Goal: Information Seeking & Learning: Compare options

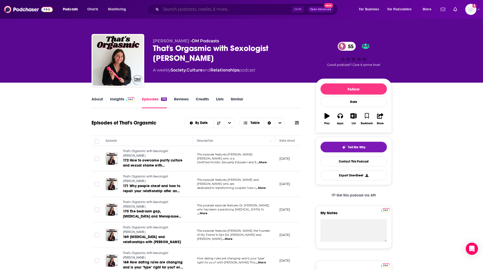
click at [184, 10] on input "Search podcasts, credits, & more..." at bounding box center [226, 9] width 131 height 8
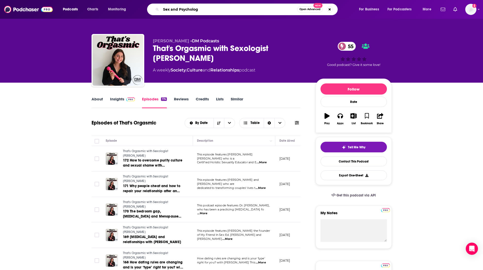
type input "Sex and Psychology"
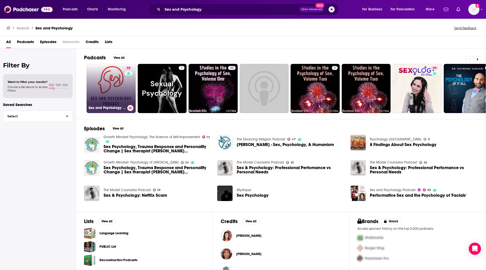
click at [114, 79] on link "68 Sex and Psychology Podcast" at bounding box center [111, 88] width 49 height 49
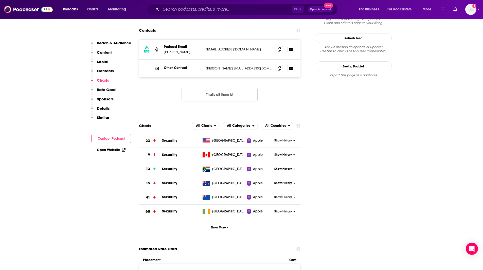
scroll to position [425, 0]
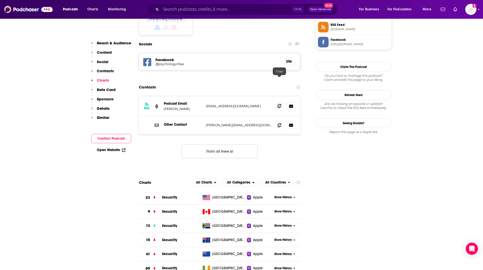
click at [279, 104] on icon at bounding box center [279, 106] width 4 height 4
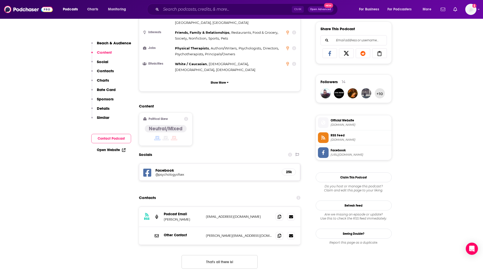
scroll to position [69, 0]
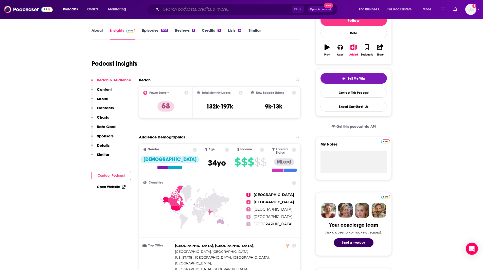
click at [183, 8] on input "Search podcasts, credits, & more..." at bounding box center [226, 9] width 131 height 8
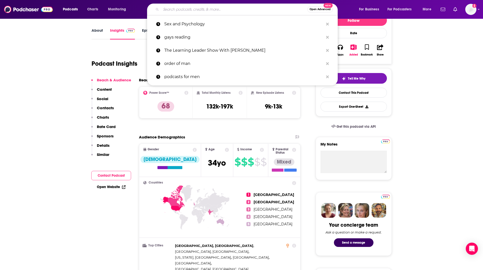
paste input "Tea Time with [PERSON_NAME] and [PERSON_NAME]"
type input "Tea Time with [PERSON_NAME] and [PERSON_NAME]"
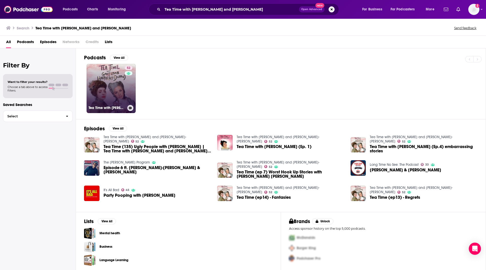
click at [121, 94] on link "52 Tea Time with [PERSON_NAME] and [PERSON_NAME]-[PERSON_NAME]" at bounding box center [111, 88] width 49 height 49
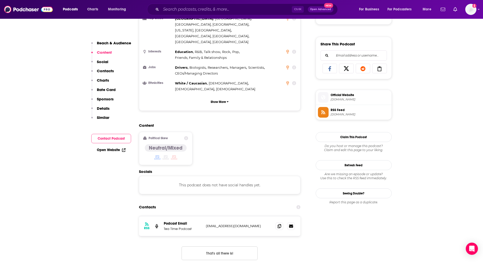
scroll to position [302, 0]
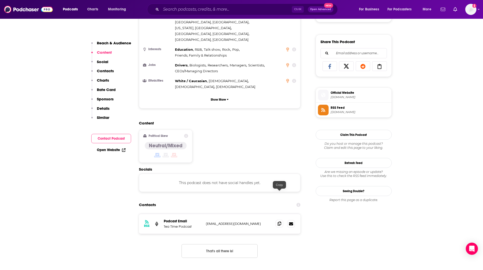
click at [280, 221] on icon at bounding box center [279, 223] width 4 height 4
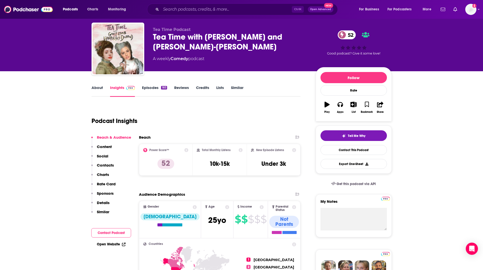
scroll to position [16, 0]
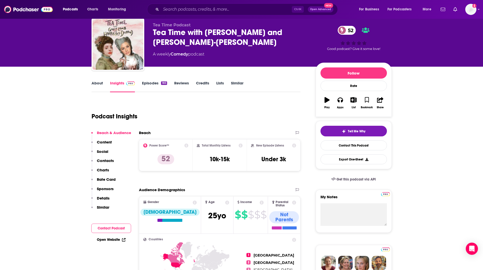
click at [225, 9] on input "Search podcasts, credits, & more..." at bounding box center [226, 9] width 131 height 8
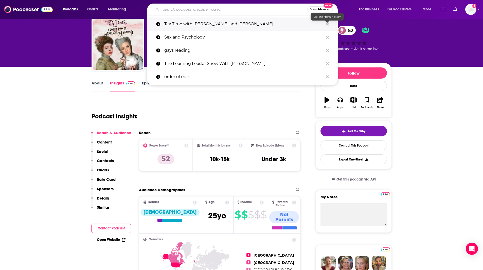
click at [327, 23] on icon "Search podcasts, credits, & more..." at bounding box center [327, 24] width 3 height 3
click at [327, 24] on icon "Search podcasts, credits, & more..." at bounding box center [327, 24] width 3 height 3
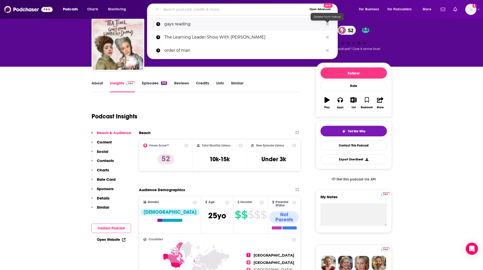
click at [327, 24] on icon "Search podcasts, credits, & more..." at bounding box center [327, 24] width 3 height 3
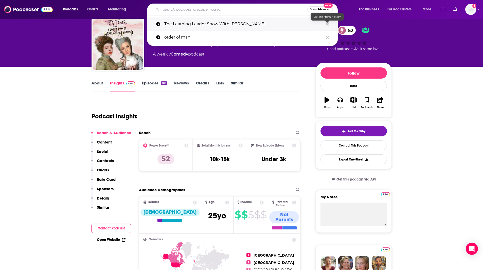
click at [327, 24] on icon "Search podcasts, credits, & more..." at bounding box center [327, 24] width 3 height 3
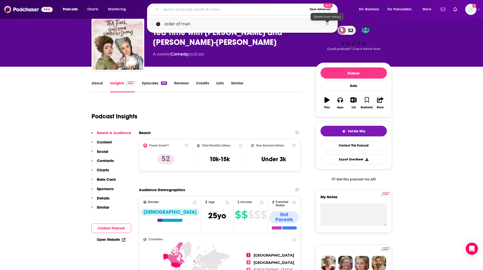
click at [327, 24] on icon "Search podcasts, credits, & more..." at bounding box center [327, 24] width 3 height 3
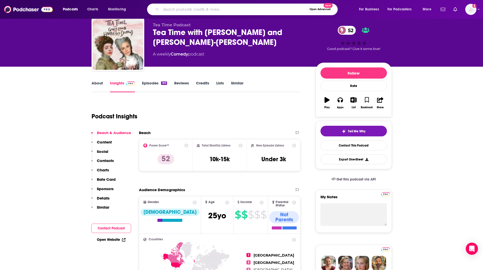
click at [199, 11] on input "Search podcasts, credits, & more..." at bounding box center [234, 9] width 146 height 8
type input "Dumb Blonde"
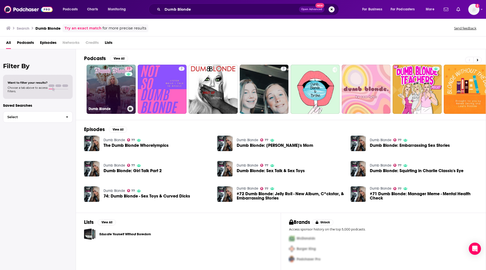
click at [117, 89] on link "77 Dumb Blonde" at bounding box center [111, 89] width 49 height 49
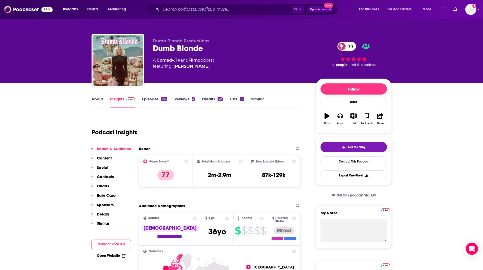
click at [255, 100] on link "Similar" at bounding box center [257, 103] width 12 height 12
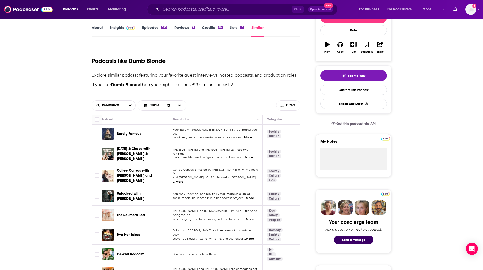
scroll to position [105, 0]
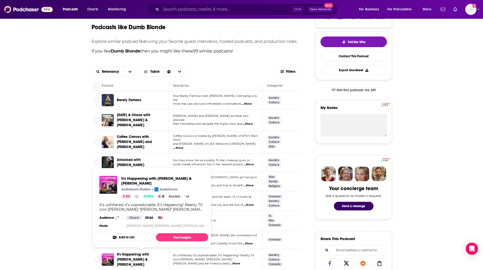
click at [135, 252] on span "It's Happening with [PERSON_NAME] & [PERSON_NAME]" at bounding box center [133, 259] width 32 height 14
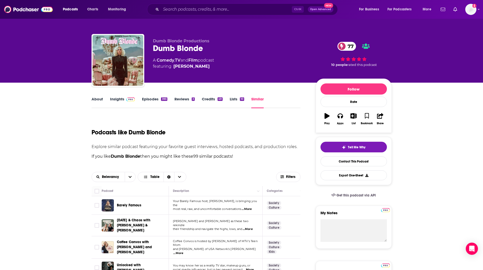
click at [138, 206] on span "Barely Famous" at bounding box center [129, 205] width 24 height 4
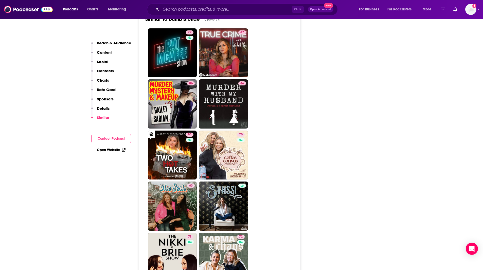
scroll to position [1186, 0]
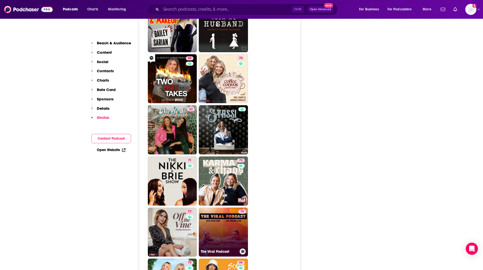
click at [226, 213] on link "70 The Viral Podcast" at bounding box center [223, 231] width 49 height 49
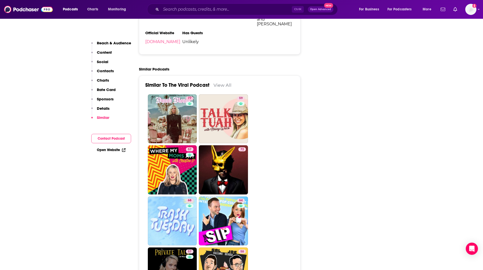
scroll to position [1087, 0]
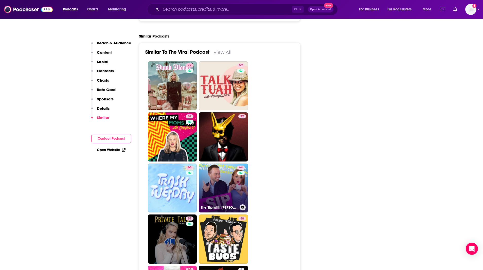
click at [232, 163] on link "64 The Sip with [PERSON_NAME] and [PERSON_NAME]" at bounding box center [223, 187] width 49 height 49
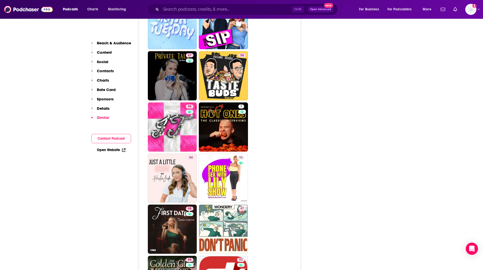
scroll to position [1243, 0]
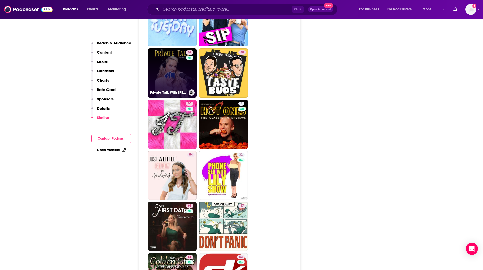
click at [172, 52] on link "57 Private Talk With [PERSON_NAME][US_STATE]" at bounding box center [172, 72] width 49 height 49
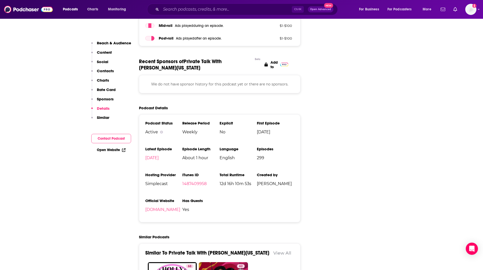
scroll to position [692, 0]
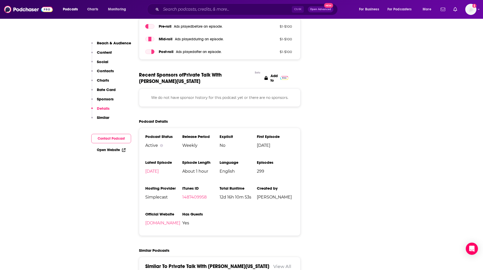
drag, startPoint x: 21, startPoint y: 57, endPoint x: 113, endPoint y: 73, distance: 92.9
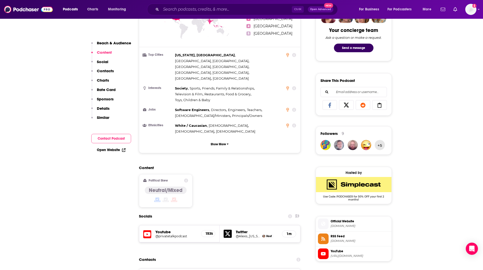
scroll to position [303, 0]
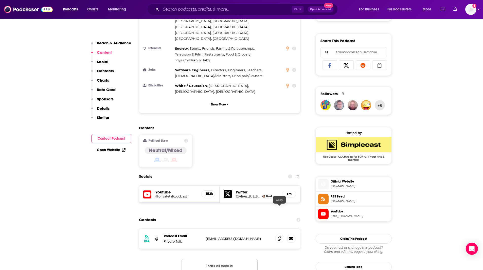
click at [278, 236] on icon at bounding box center [279, 238] width 4 height 4
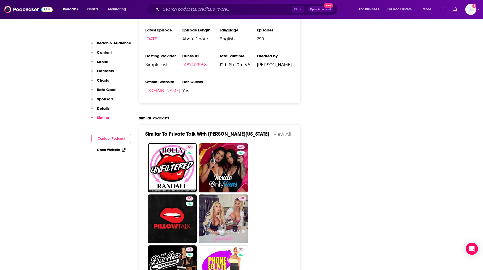
scroll to position [830, 0]
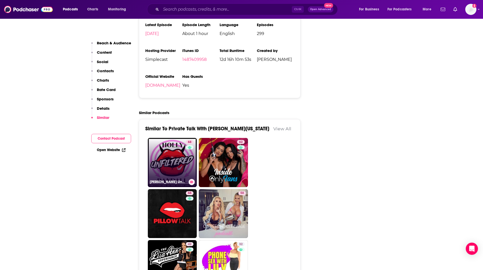
click at [184, 138] on link "68 [PERSON_NAME] Unfiltered" at bounding box center [172, 162] width 49 height 49
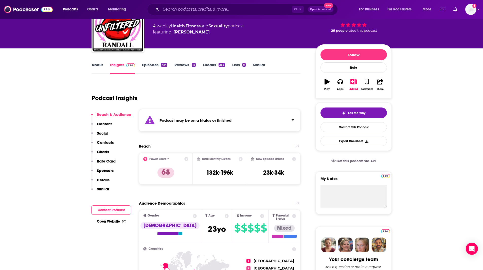
scroll to position [40, 0]
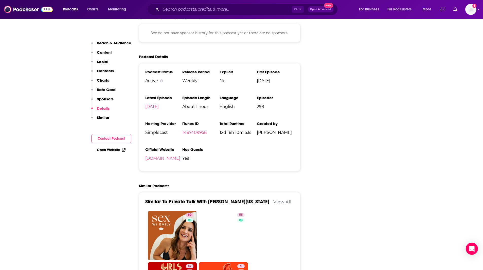
scroll to position [871, 0]
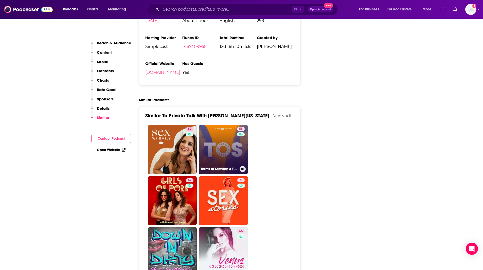
click at [235, 125] on link "55 Terms of Service: A Pornhub Podcast" at bounding box center [223, 149] width 49 height 49
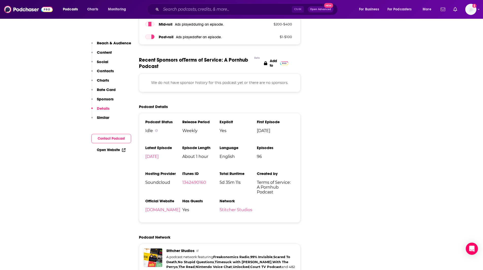
scroll to position [856, 0]
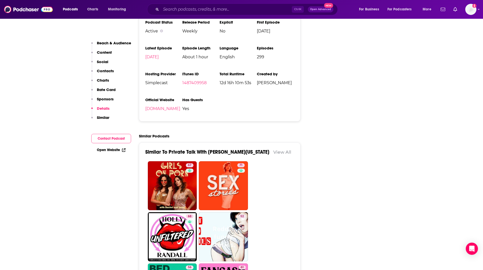
scroll to position [774, 0]
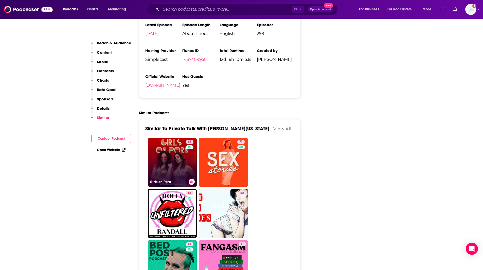
click at [177, 139] on link "67 Girls on Porn" at bounding box center [172, 162] width 49 height 49
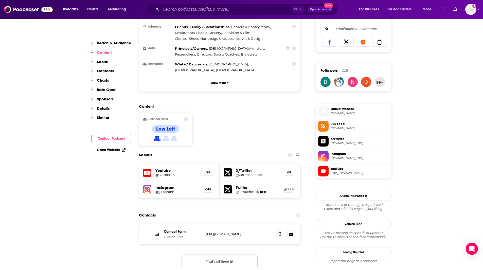
scroll to position [332, 0]
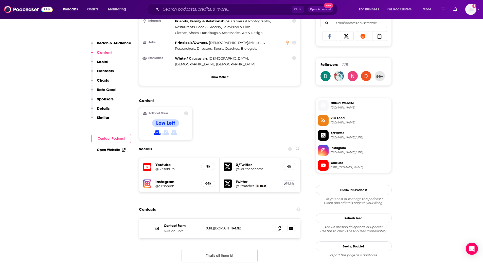
click at [252, 226] on p "[URL][DOMAIN_NAME]" at bounding box center [239, 228] width 66 height 4
click at [351, 122] on span "[DOMAIN_NAME]" at bounding box center [359, 123] width 59 height 4
click at [365, 168] on span "[URL][DOMAIN_NAME]" at bounding box center [359, 167] width 59 height 4
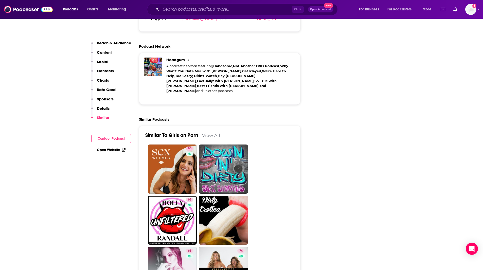
scroll to position [1146, 0]
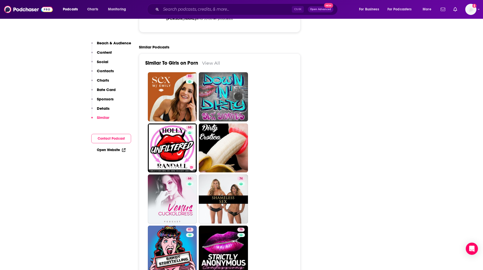
click at [180, 123] on link "68 [PERSON_NAME] Unfiltered" at bounding box center [172, 147] width 49 height 49
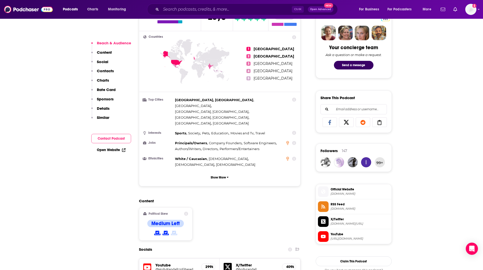
scroll to position [261, 0]
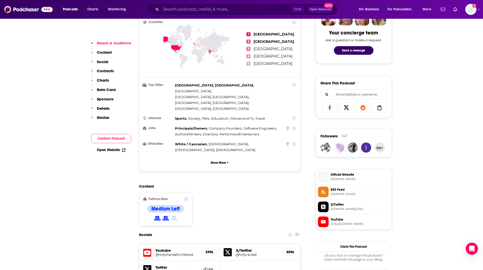
click at [364, 176] on span "Official Website" at bounding box center [359, 174] width 59 height 5
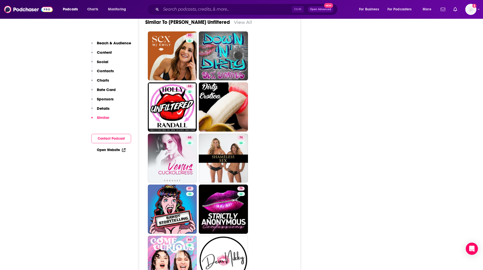
scroll to position [1159, 0]
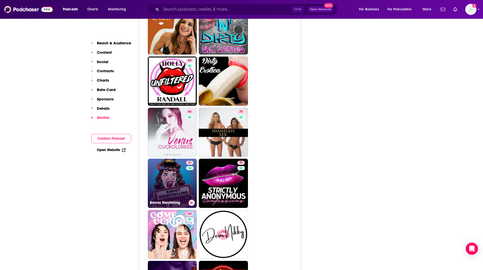
click at [179, 159] on link "61 Bawdy Storytelling" at bounding box center [172, 183] width 49 height 49
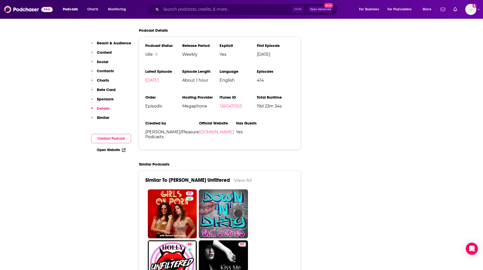
scroll to position [978, 0]
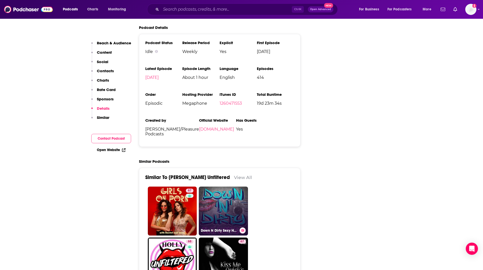
click at [219, 186] on link "Down N Dirty Sexy Hot Adult Stories from the Street" at bounding box center [223, 210] width 49 height 49
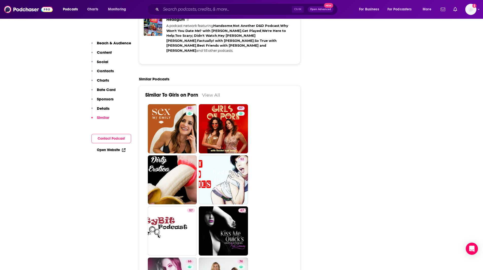
scroll to position [1129, 0]
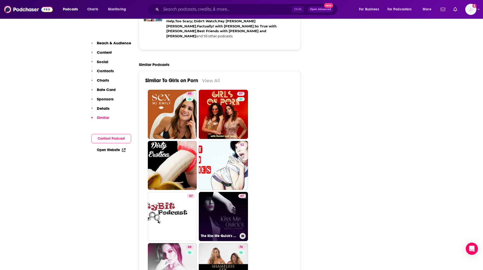
click at [224, 192] on link "67 The Kiss Me Quick's Erotica" at bounding box center [223, 216] width 49 height 49
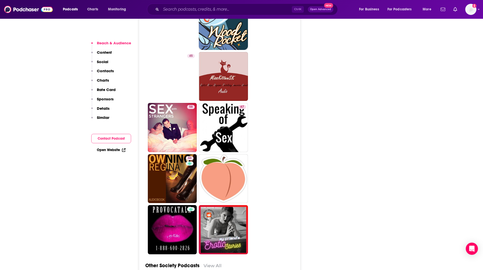
scroll to position [1293, 0]
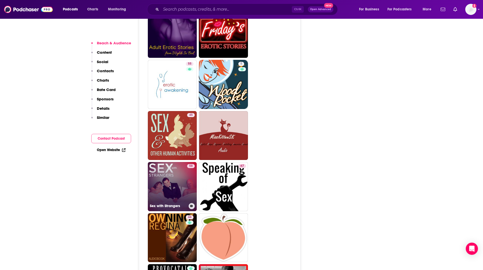
click at [185, 162] on link "58 Sex with Strangers" at bounding box center [172, 186] width 49 height 49
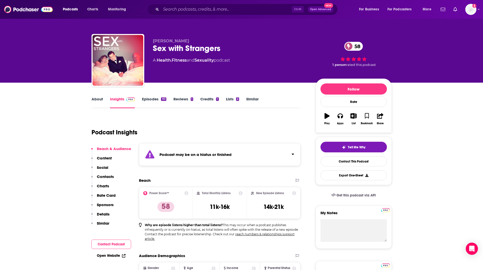
click at [11, 39] on div "[PERSON_NAME] Sex with Strangers 58 A Health , Fitness and Sexuality podcast 58…" at bounding box center [241, 41] width 483 height 83
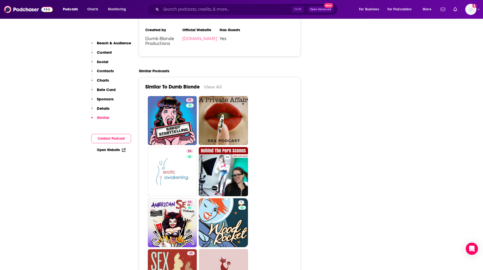
scroll to position [1034, 0]
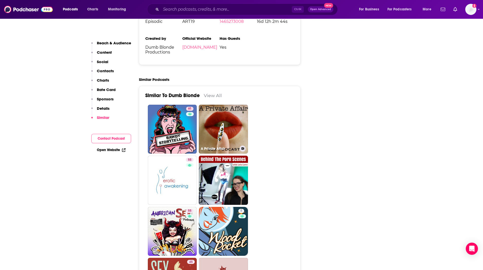
drag, startPoint x: 236, startPoint y: 110, endPoint x: 240, endPoint y: 110, distance: 4.1
click at [236, 110] on link "A Private Affair" at bounding box center [223, 129] width 49 height 49
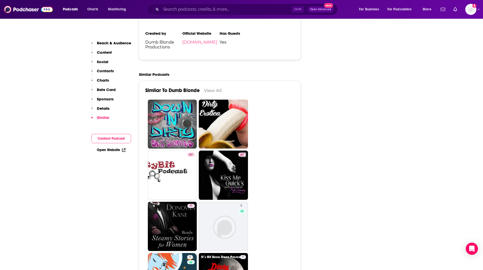
scroll to position [962, 0]
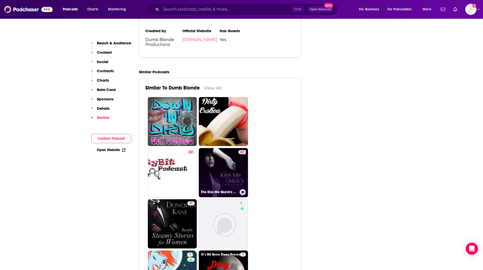
click at [228, 157] on link "67 The Kiss Me Quick's Erotica" at bounding box center [223, 172] width 49 height 49
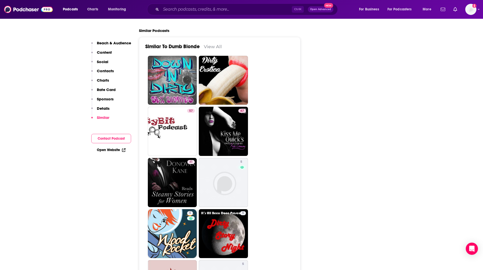
scroll to position [1047, 0]
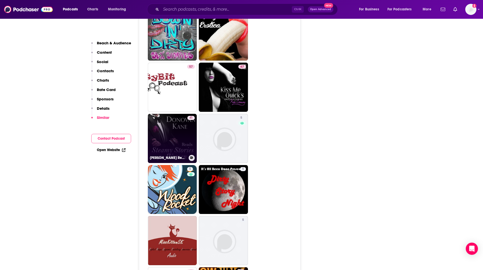
click at [181, 114] on link "41 [PERSON_NAME] Reads Steamy Stories for Women" at bounding box center [172, 138] width 49 height 49
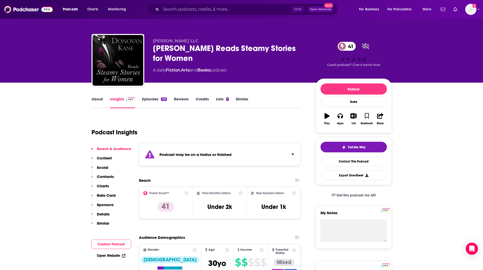
type input "[URL][DOMAIN_NAME]"
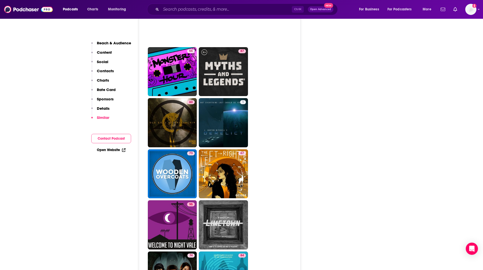
scroll to position [1797, 0]
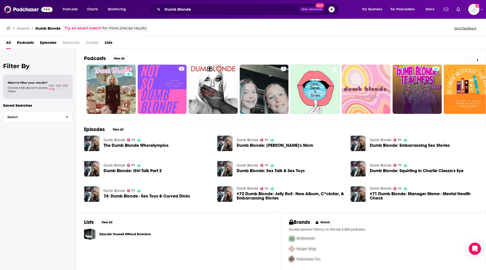
drag, startPoint x: 466, startPoint y: 136, endPoint x: 429, endPoint y: 106, distance: 48.6
click at [466, 136] on div "Dumb Blonde 77 Dumb Blonde: Embarrassing Sex Stories" at bounding box center [414, 144] width 127 height 16
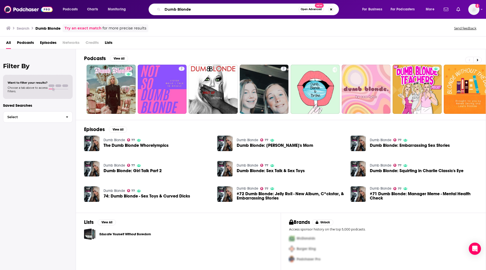
drag, startPoint x: 194, startPoint y: 9, endPoint x: 158, endPoint y: 5, distance: 36.0
click at [162, 7] on div "Dumb Blonde Open Advanced New" at bounding box center [244, 10] width 190 height 12
type input "Come Curious"
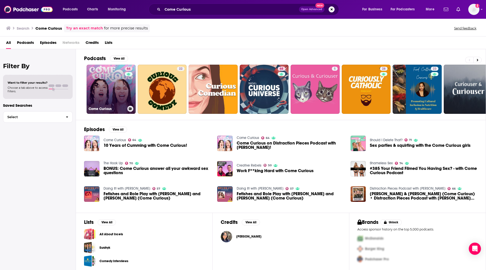
click at [102, 91] on link "64 Come Curious" at bounding box center [111, 89] width 49 height 49
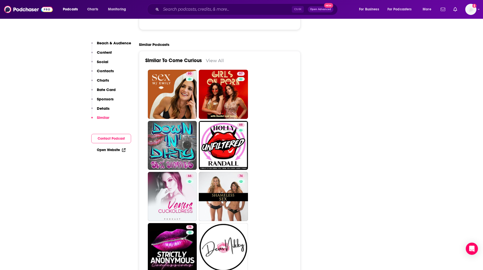
scroll to position [1078, 0]
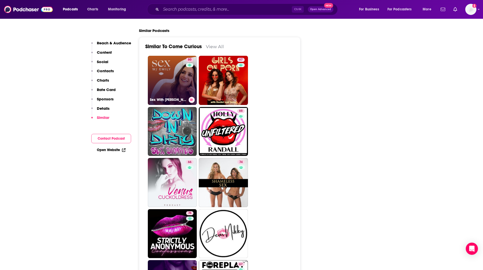
click at [166, 56] on link "80 Sex With Emily" at bounding box center [172, 80] width 49 height 49
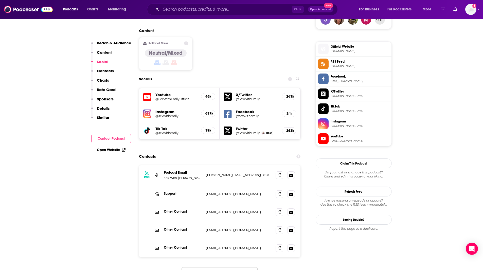
scroll to position [400, 0]
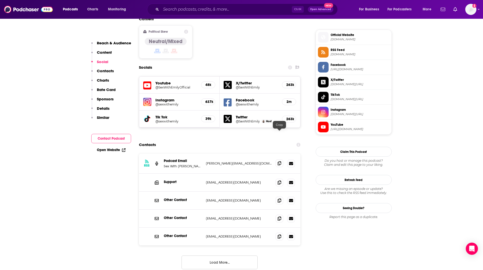
click at [281, 161] on icon at bounding box center [279, 163] width 4 height 4
click at [279, 198] on icon at bounding box center [279, 200] width 4 height 4
click at [278, 216] on icon at bounding box center [279, 218] width 4 height 4
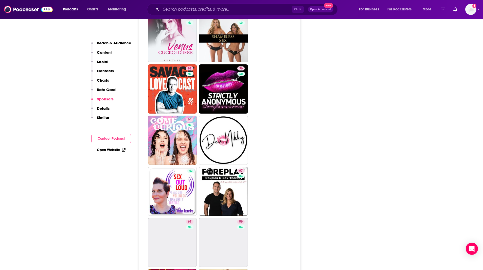
scroll to position [1313, 0]
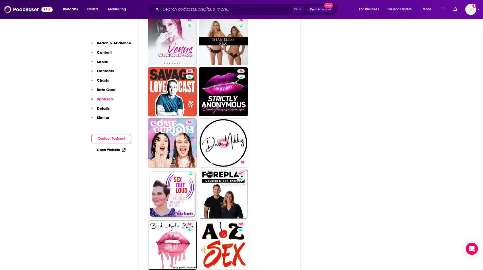
drag, startPoint x: 231, startPoint y: 101, endPoint x: 341, endPoint y: 101, distance: 110.2
click at [231, 118] on link "Dear Nikky: Hidden Desires" at bounding box center [223, 142] width 49 height 49
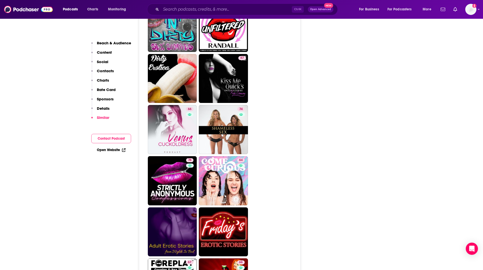
scroll to position [1104, 0]
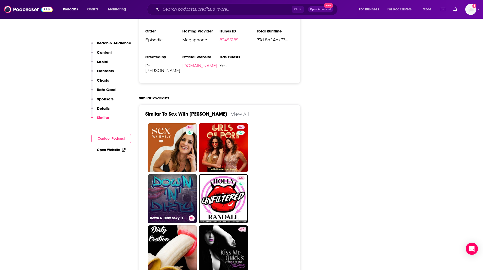
click at [165, 174] on link "Down N Dirty Sexy Hot Adult Stories from the Street" at bounding box center [172, 198] width 49 height 49
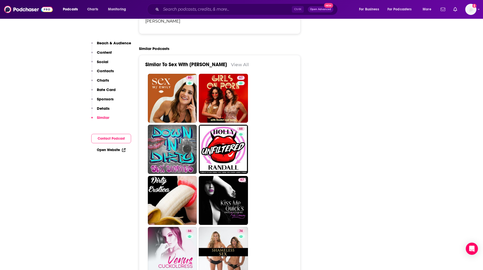
scroll to position [1151, 0]
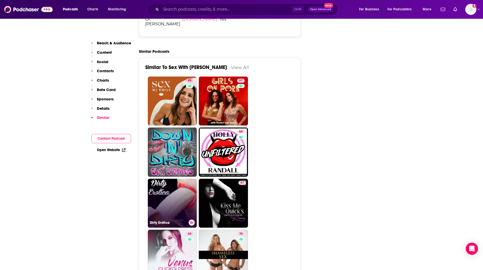
click at [160, 179] on link "Dirty Erotica" at bounding box center [172, 203] width 49 height 49
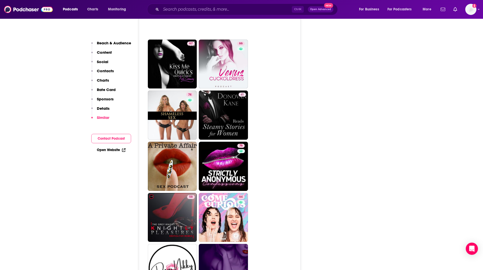
scroll to position [1316, 0]
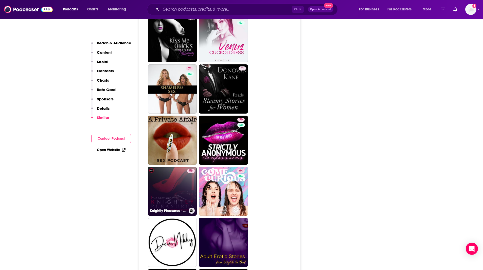
click at [174, 167] on link "58 Knightly Pleasures - Erotica for Women" at bounding box center [172, 191] width 49 height 49
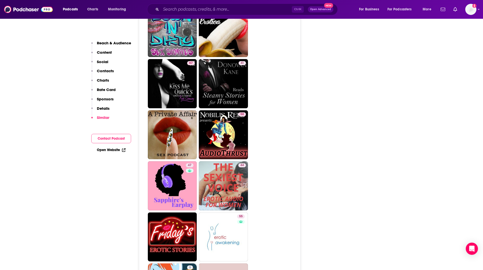
scroll to position [977, 0]
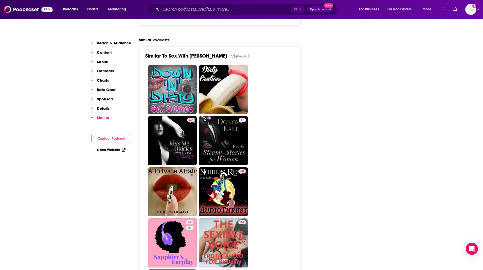
scroll to position [1180, 0]
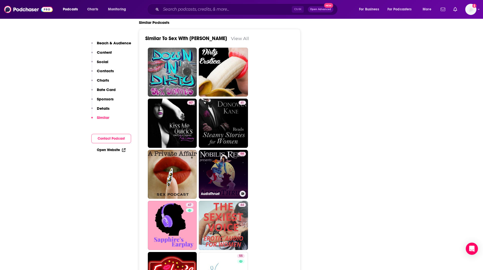
click at [233, 150] on link "58 AudioThrust" at bounding box center [223, 174] width 49 height 49
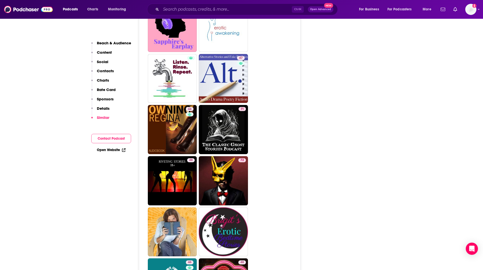
scroll to position [1380, 0]
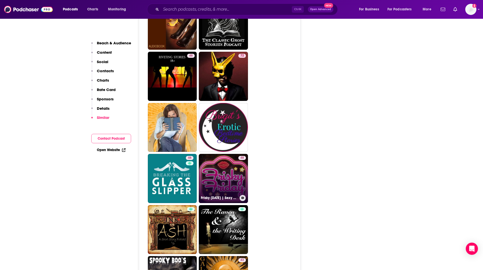
click at [237, 155] on link "48 Frisky Friday | Sexy Stories to Heat Up Your Nights" at bounding box center [223, 178] width 49 height 49
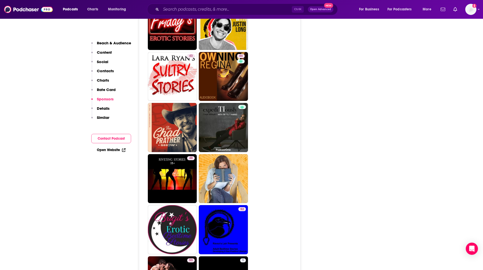
scroll to position [1093, 0]
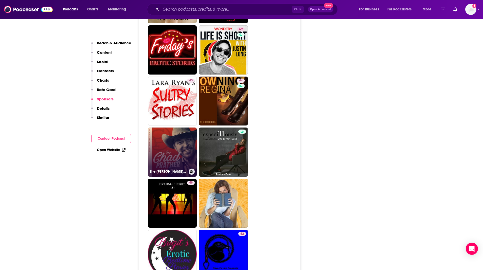
click at [170, 127] on link "The Chad Prather Show" at bounding box center [172, 151] width 49 height 49
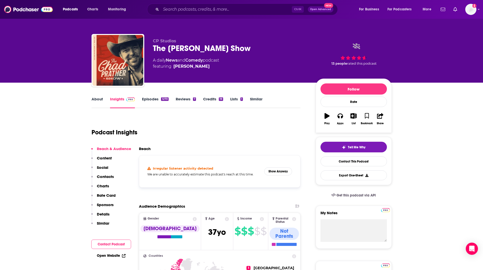
type input "https://www.podchaser.com/podcasts/frisky-friday-sexy-stories-to-67894"
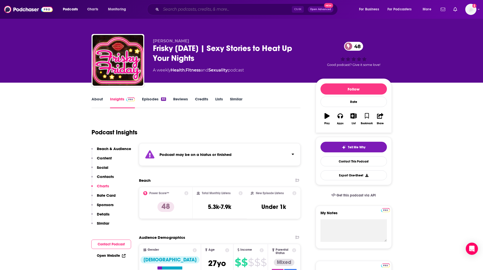
click at [174, 7] on input "Search podcasts, credits, & more..." at bounding box center [226, 9] width 131 height 8
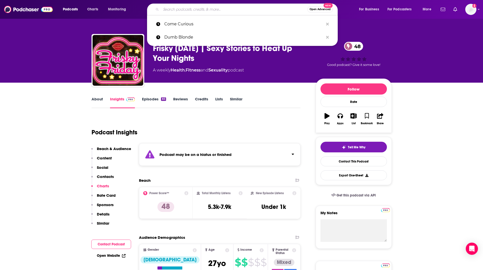
click at [174, 7] on input "Search podcasts, credits, & more..." at bounding box center [234, 9] width 146 height 8
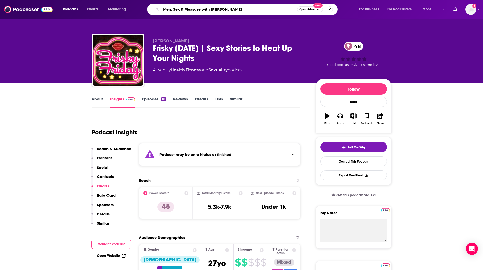
type input "Men, Sex & Pleasure with Cam Fraser"
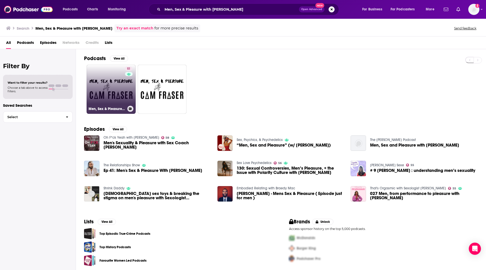
click at [118, 92] on link "51 Men, Sex & Pleasure with Cam Fraser" at bounding box center [111, 89] width 49 height 49
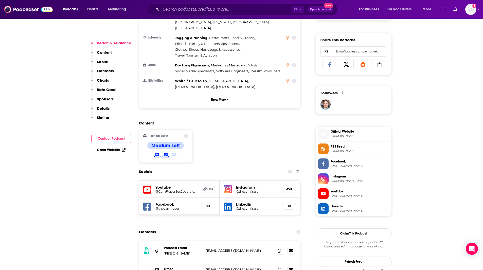
scroll to position [347, 0]
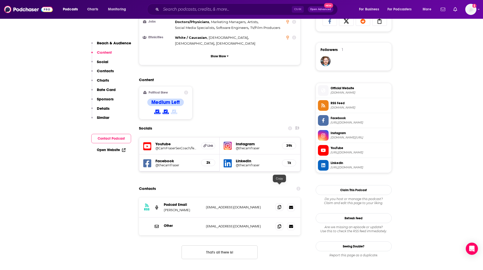
click at [277, 203] on span at bounding box center [279, 207] width 8 height 8
click at [277, 224] on icon at bounding box center [279, 226] width 4 height 4
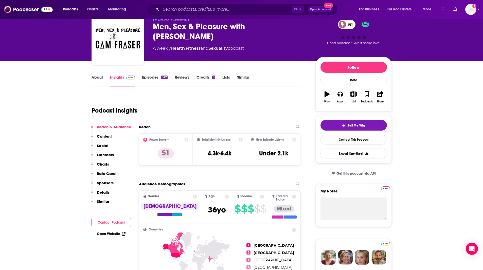
scroll to position [0, 0]
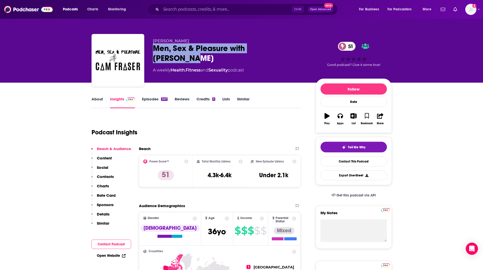
drag, startPoint x: 291, startPoint y: 49, endPoint x: 152, endPoint y: 48, distance: 139.3
click at [151, 49] on div "Cam Fraser Men, Sex & Pleasure with Cam Fraser 51 A weekly Health , Fitness and…" at bounding box center [241, 61] width 300 height 55
copy h2 "Men, Sex & Pleasure with Cam Fraser"
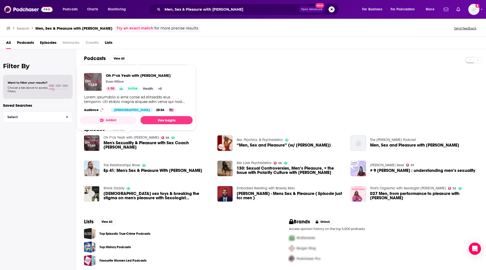
click at [97, 80] on img "Oh F*ck Yeah with Ruan Willow" at bounding box center [93, 82] width 18 height 18
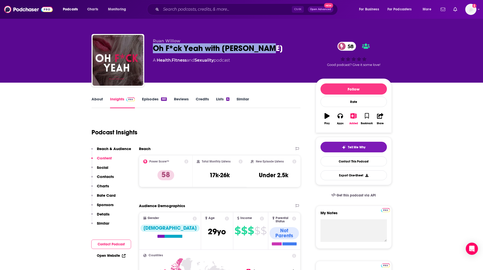
drag, startPoint x: 255, startPoint y: 46, endPoint x: 153, endPoint y: 48, distance: 101.8
click at [153, 48] on div "Oh F*ck Yeah with Ruan Willow 58" at bounding box center [230, 48] width 155 height 10
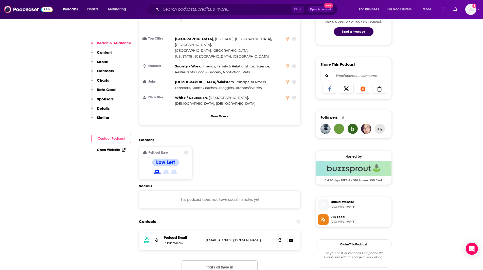
scroll to position [295, 0]
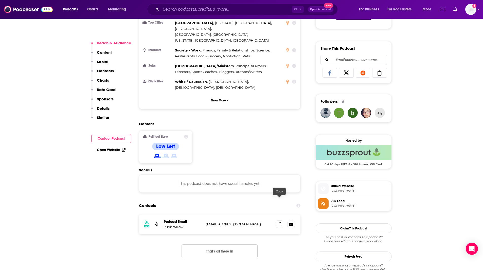
click at [278, 222] on icon at bounding box center [279, 224] width 4 height 4
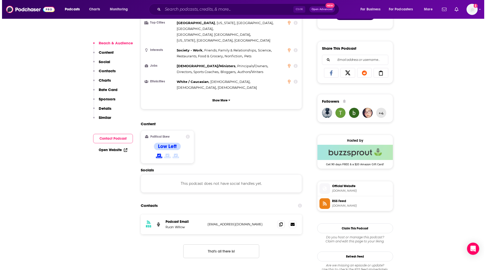
scroll to position [0, 0]
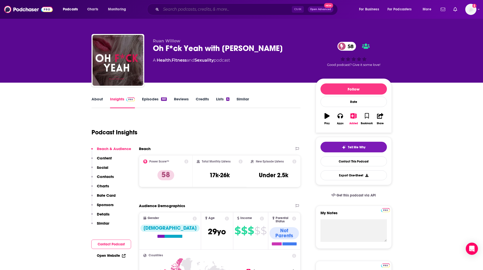
click at [201, 11] on input "Search podcasts, credits, & more..." at bounding box center [226, 9] width 131 height 8
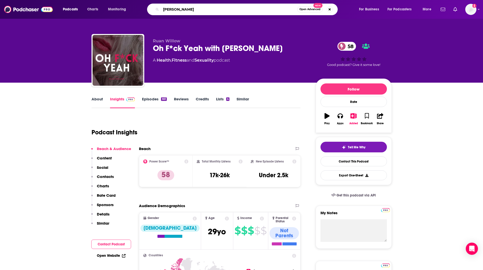
type input "Jordyn Hakes"
